Goal: Information Seeking & Learning: Compare options

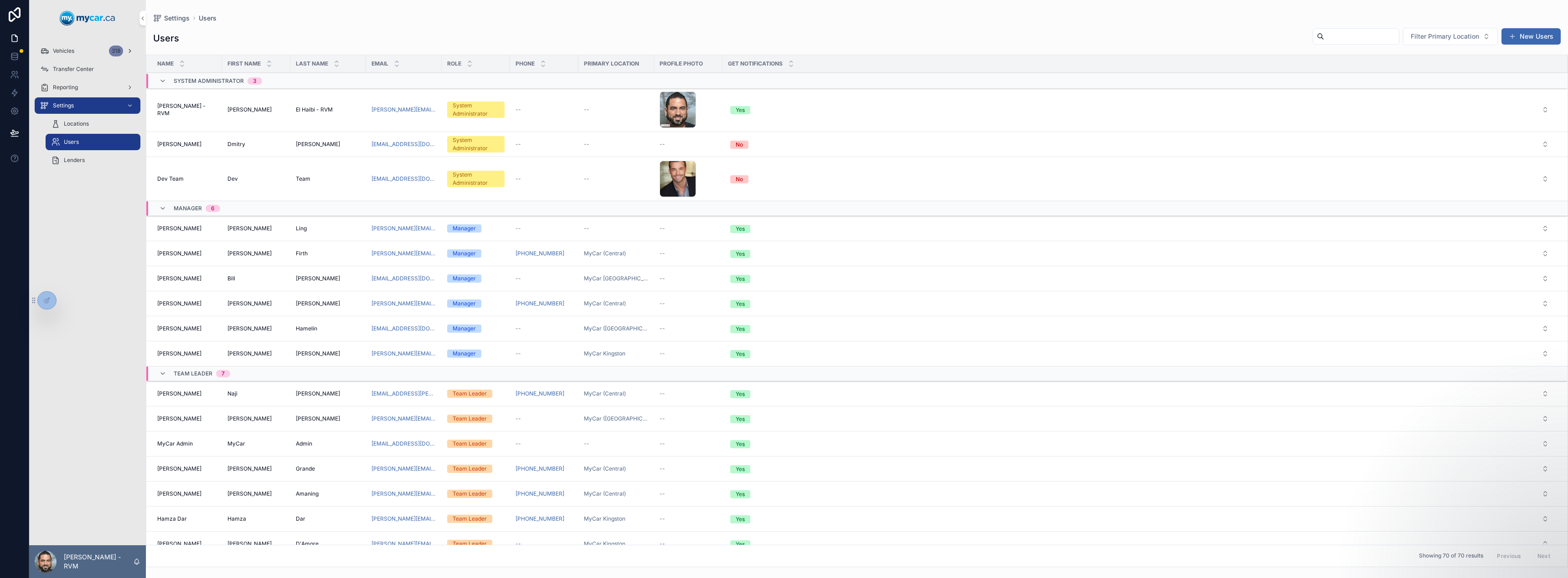
click at [95, 52] on div "Vehicles 318" at bounding box center [87, 50] width 95 height 14
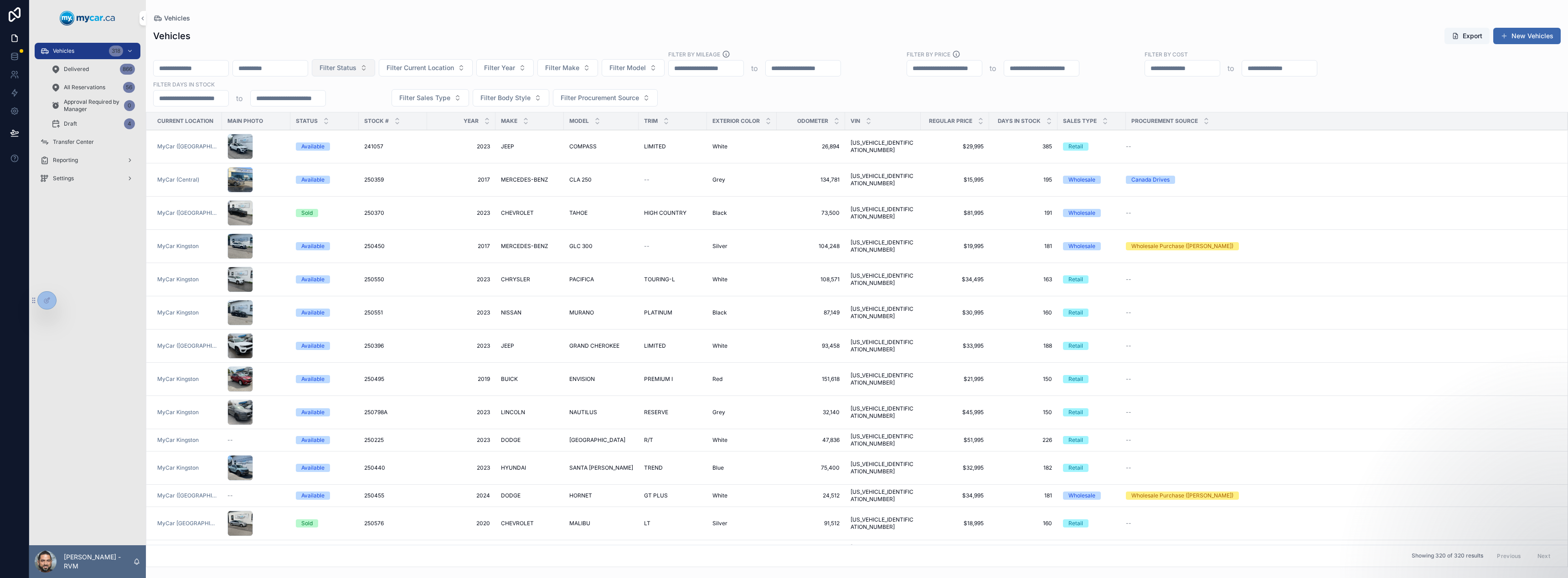
click at [357, 70] on span "Filter Status" at bounding box center [338, 68] width 37 height 9
click at [398, 106] on div "Available" at bounding box center [408, 104] width 126 height 14
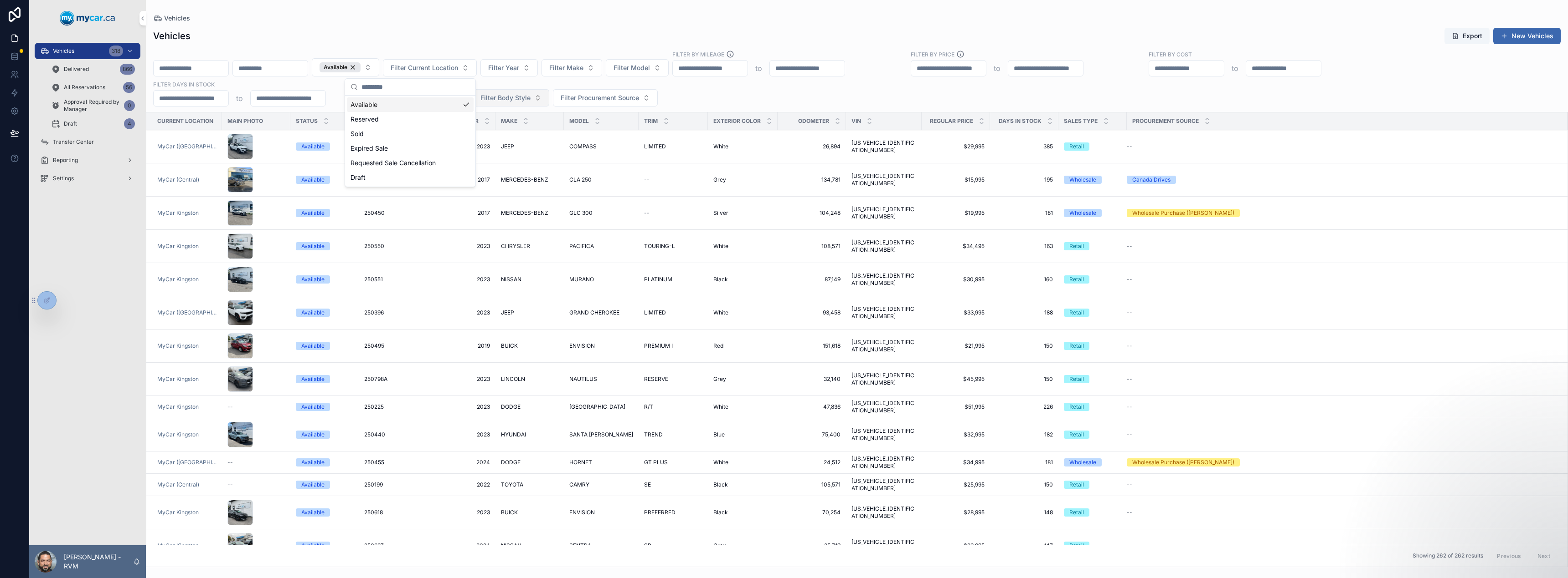
click at [517, 96] on span "Filter Body Style" at bounding box center [506, 98] width 50 height 9
click at [497, 193] on div "Pickup Truck" at bounding box center [509, 192] width 126 height 14
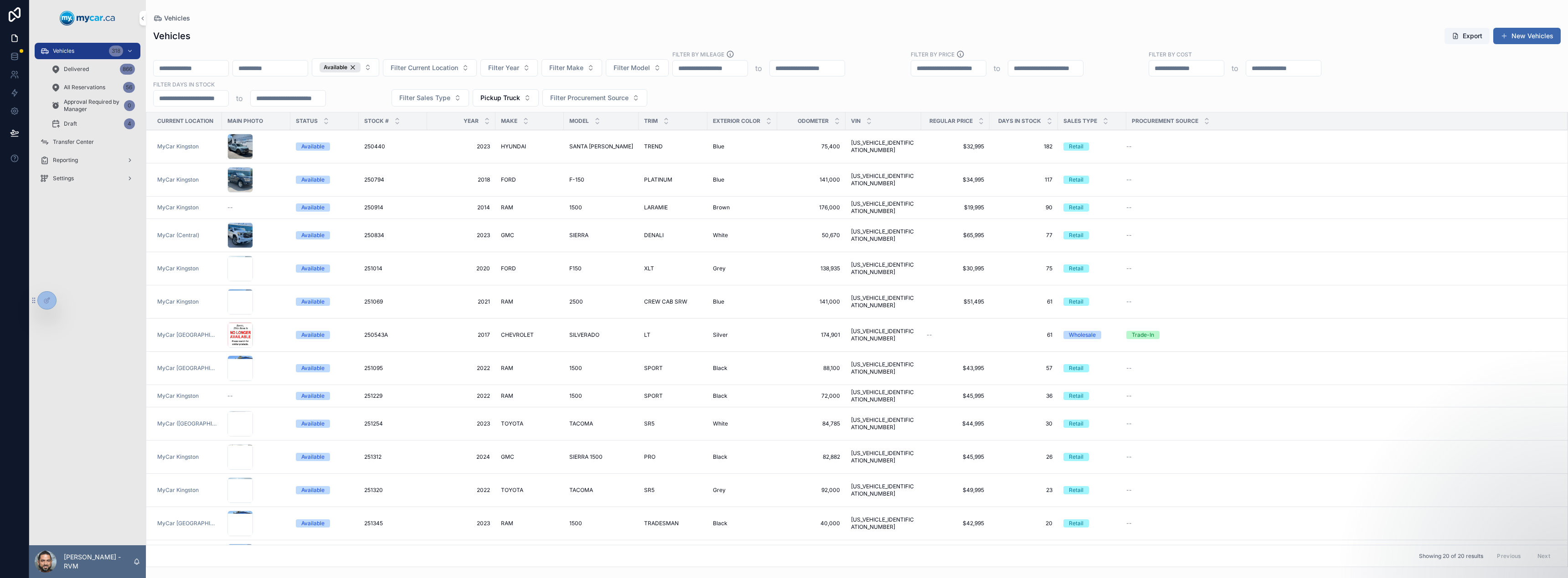
scroll to position [2, 0]
click at [699, 91] on div "Available Filter Current Location Filter Year Filter Make Filter Model Filter B…" at bounding box center [856, 79] width 1421 height 57
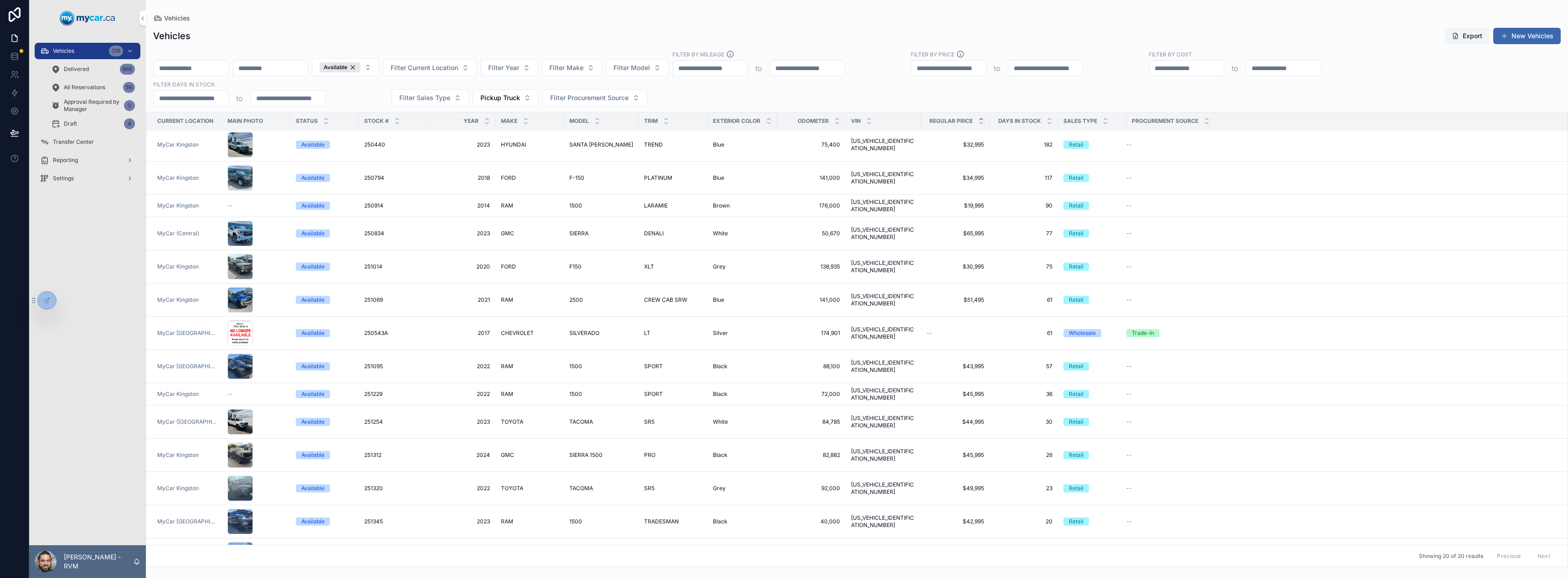
click at [978, 122] on div "scrollable content" at bounding box center [980, 121] width 6 height 10
click at [978, 124] on icon "scrollable content" at bounding box center [980, 123] width 6 height 6
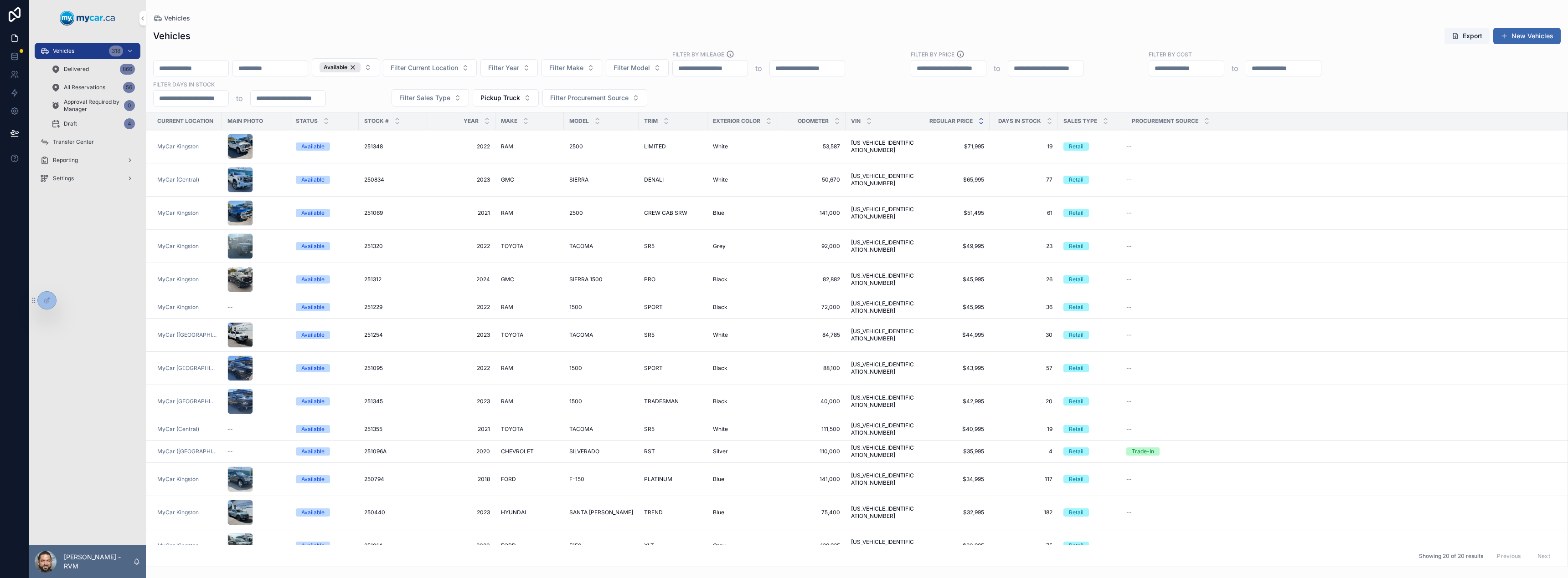
click at [979, 119] on icon "scrollable content" at bounding box center [981, 120] width 3 height 2
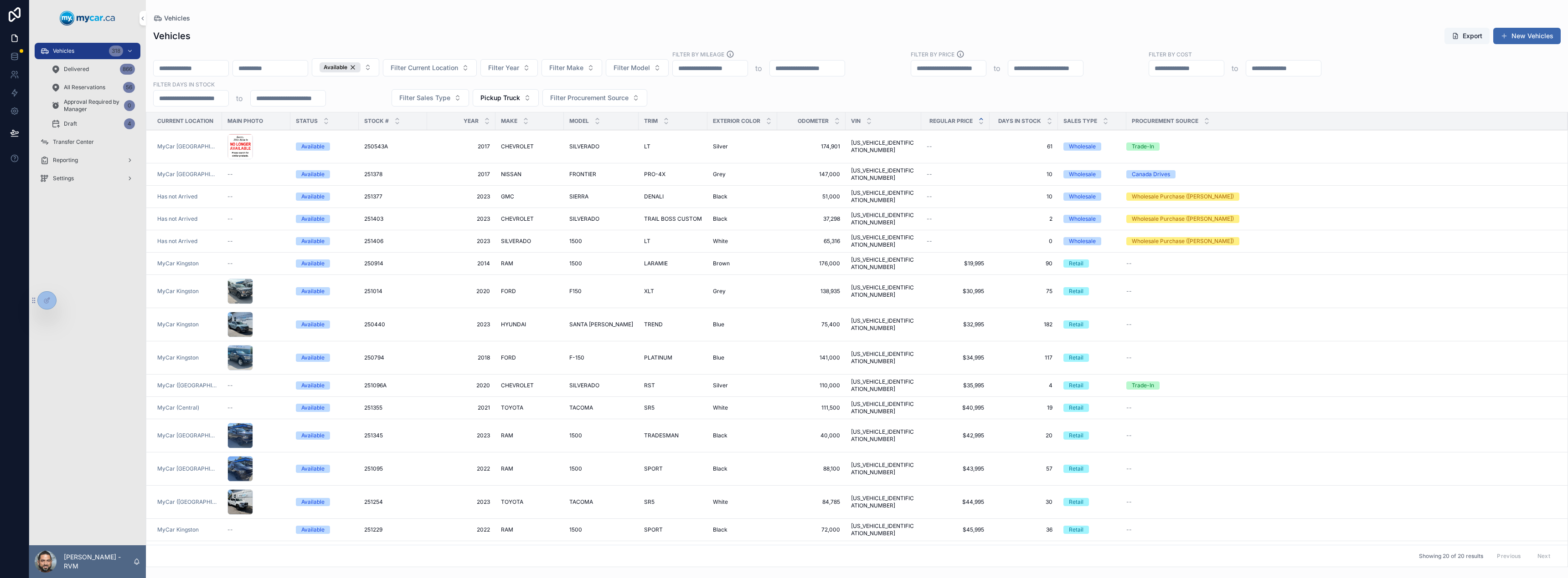
click at [851, 284] on span "[US_VEHICLE_IDENTIFICATION_NUMBER]" at bounding box center [882, 291] width 64 height 14
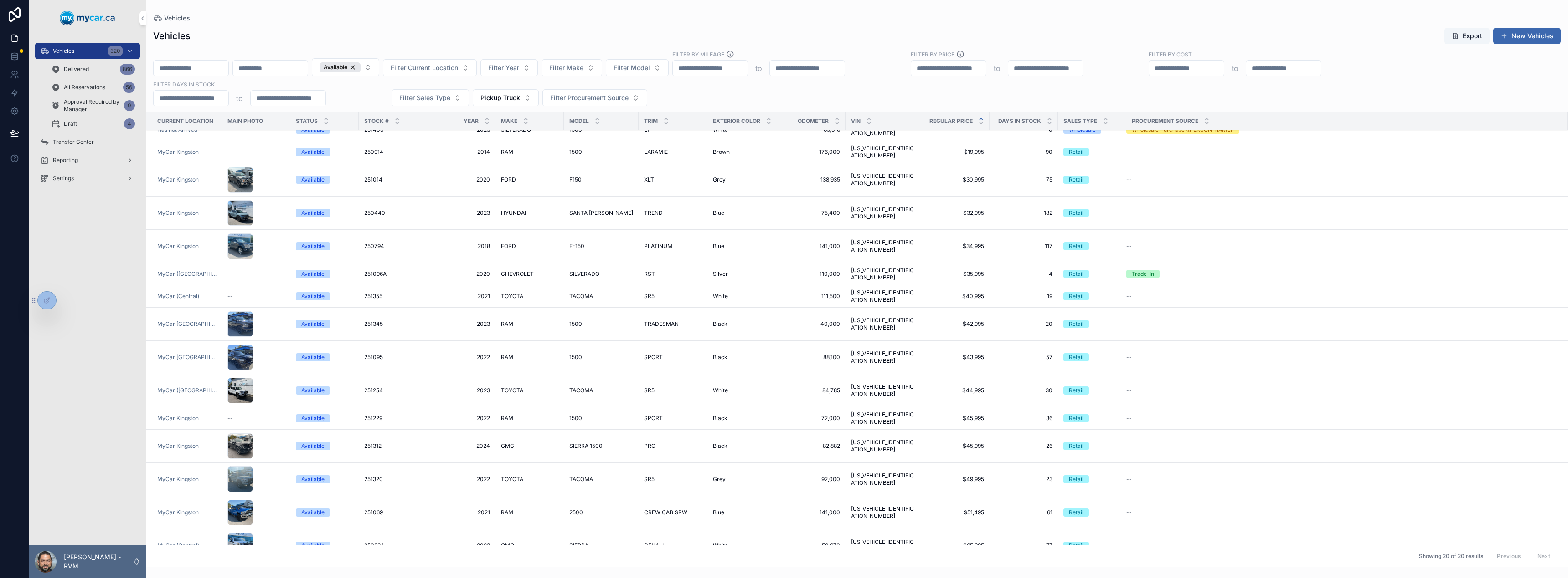
click at [685, 93] on div "Available Filter Current Location Filter Year Filter Make Filter Model Filter B…" at bounding box center [856, 79] width 1421 height 57
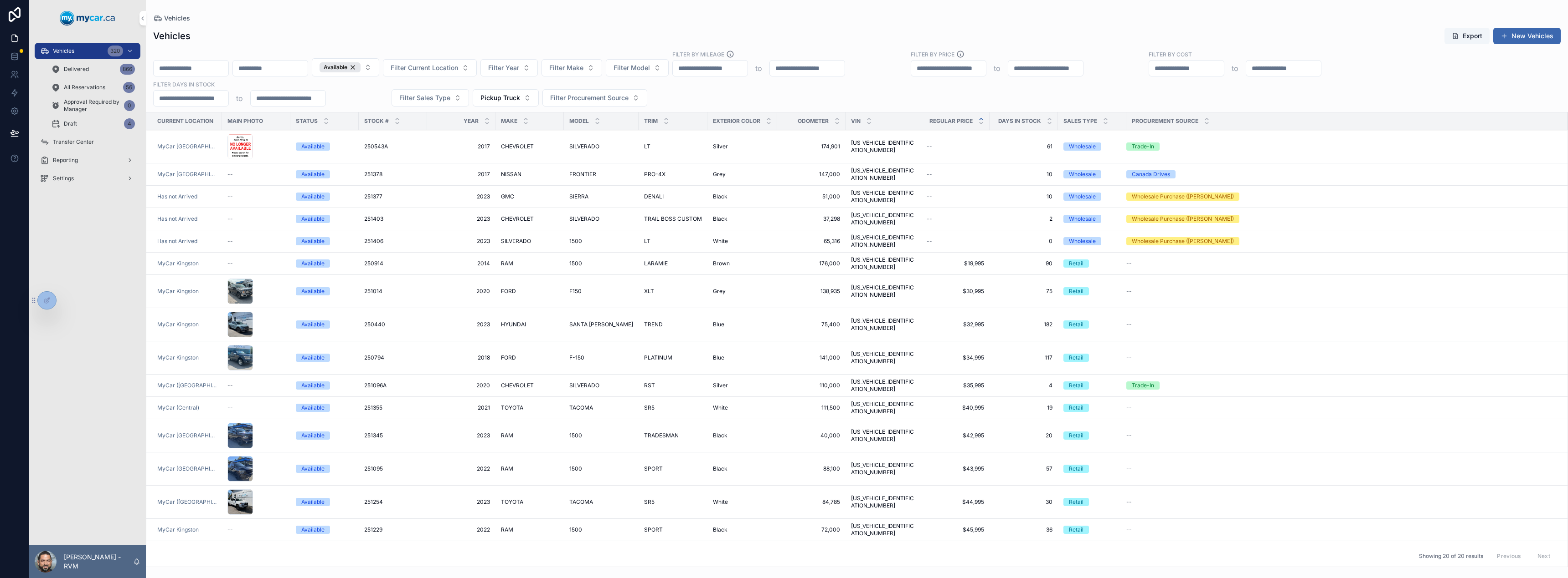
click at [856, 100] on div "Available Filter Current Location Filter Year Filter Make Filter Model Filter B…" at bounding box center [856, 79] width 1421 height 57
click at [280, 145] on div "scrollable content" at bounding box center [256, 146] width 58 height 25
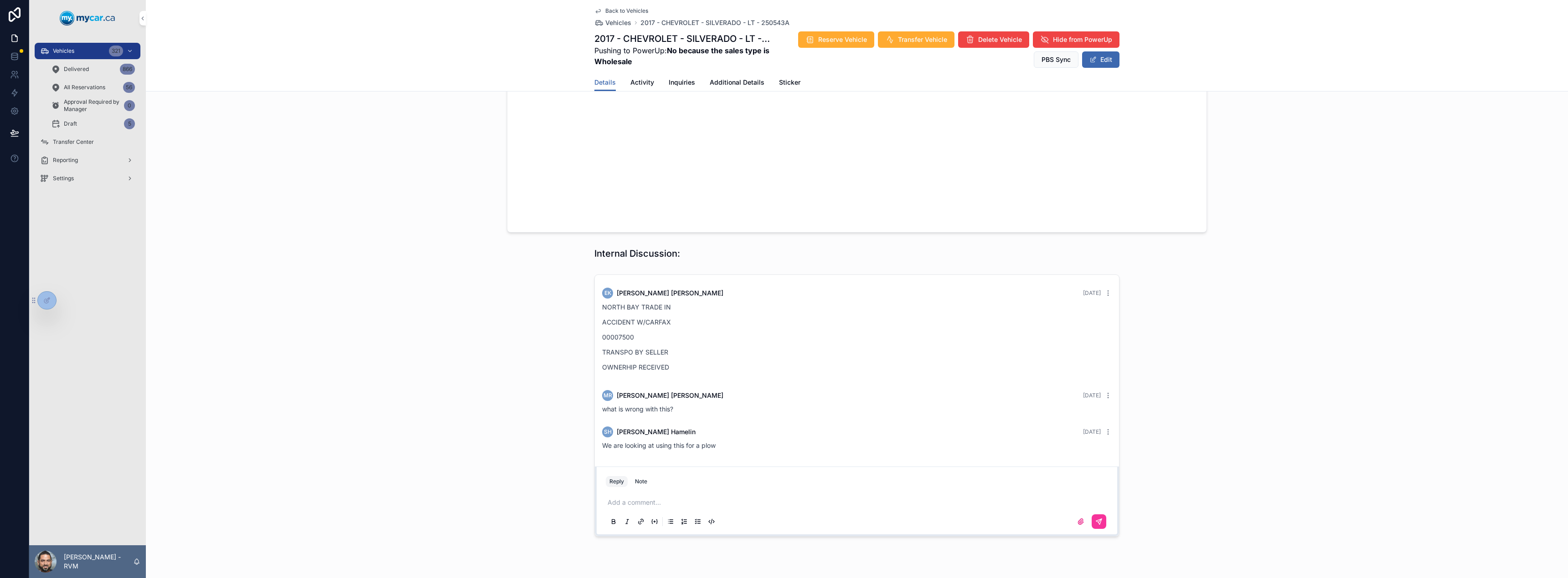
scroll to position [719, 0]
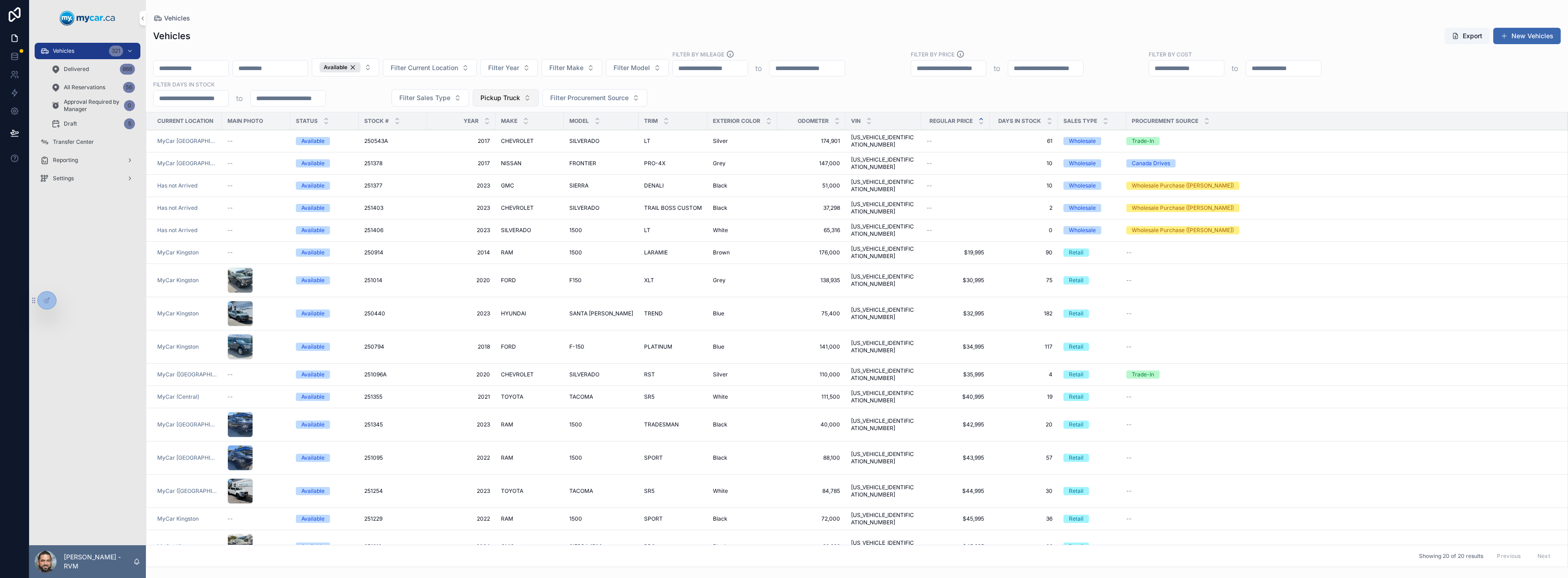
click at [521, 101] on button "Pickup Truck" at bounding box center [506, 98] width 66 height 18
click at [496, 138] on div "None" at bounding box center [505, 135] width 126 height 14
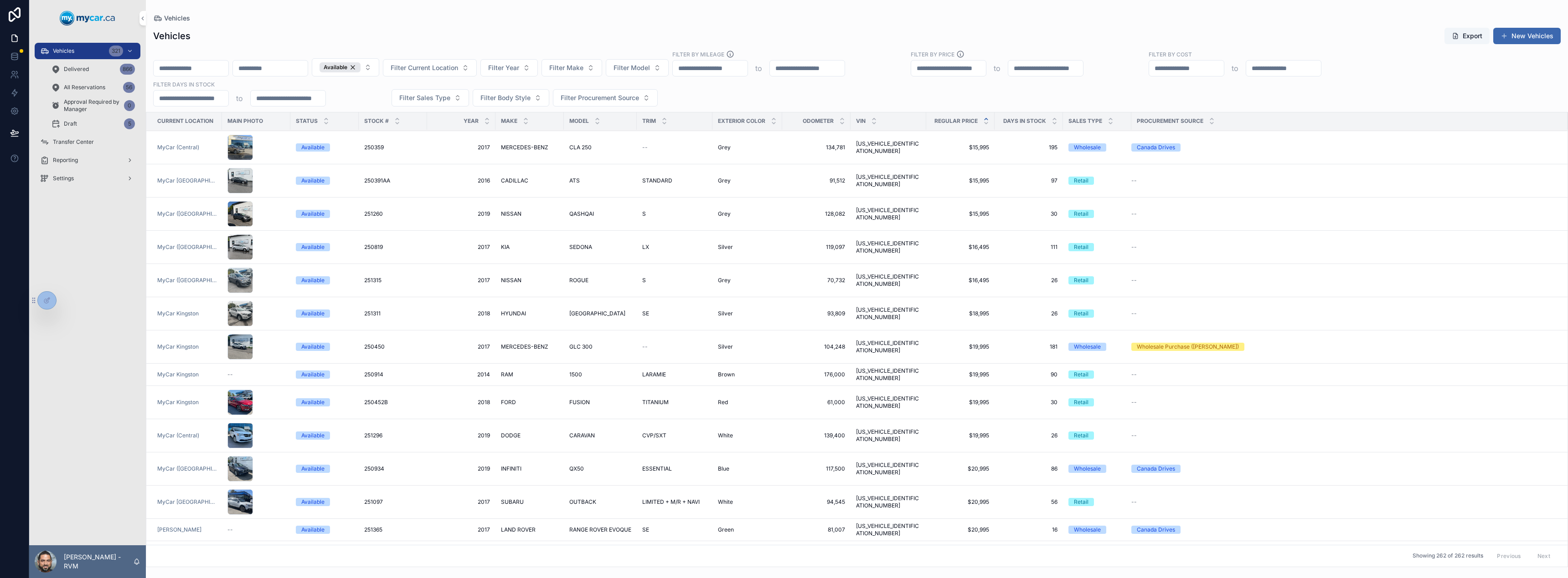
scroll to position [52, 0]
